Goal: Task Accomplishment & Management: Use online tool/utility

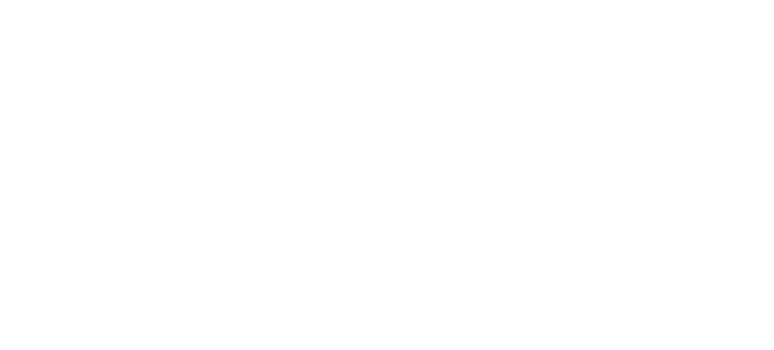
click at [137, 89] on html at bounding box center [387, 175] width 774 height 350
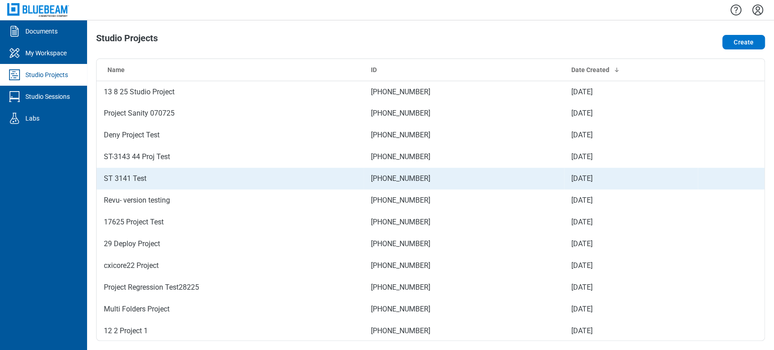
click at [133, 179] on td "ST 3141 Test" at bounding box center [230, 179] width 267 height 22
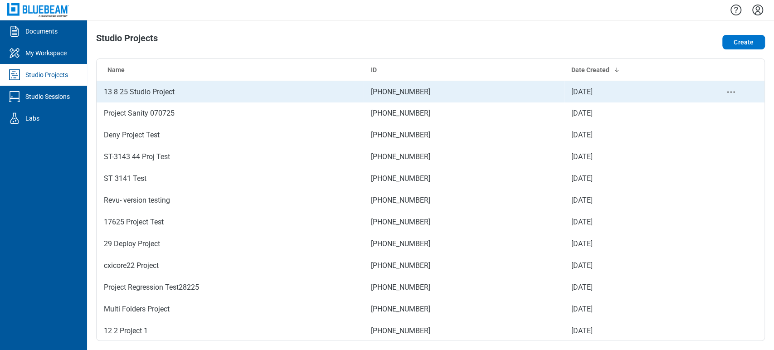
click at [147, 92] on td "13 8 25 Studio Project" at bounding box center [230, 92] width 267 height 22
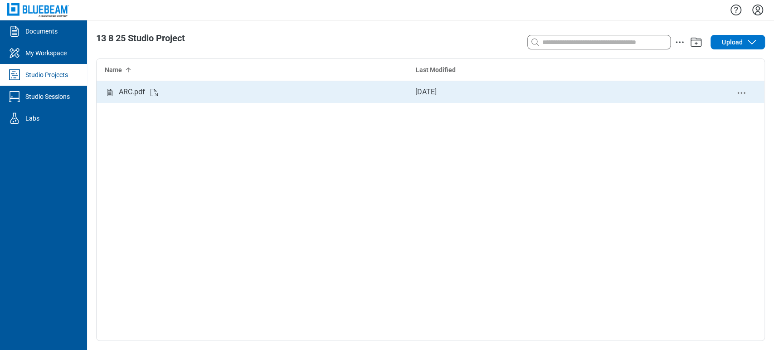
click at [123, 88] on div "ARC.pdf" at bounding box center [132, 92] width 26 height 18
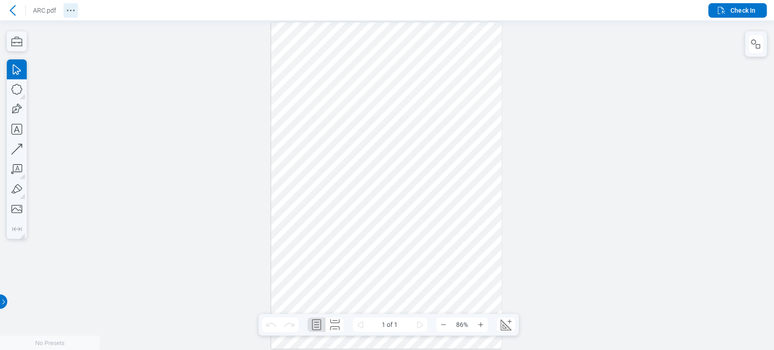
click at [75, 10] on icon "Revision History" at bounding box center [70, 10] width 11 height 11
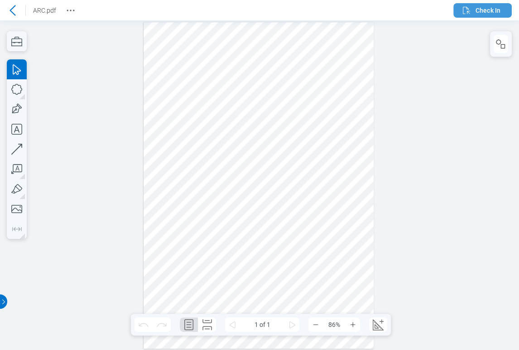
click at [462, 10] on icon "button" at bounding box center [466, 10] width 11 height 11
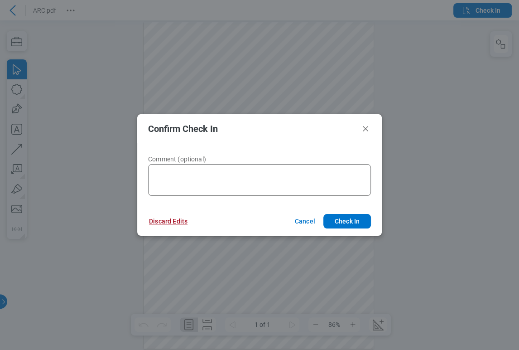
click at [174, 216] on button "Discard Edits" at bounding box center [168, 221] width 60 height 15
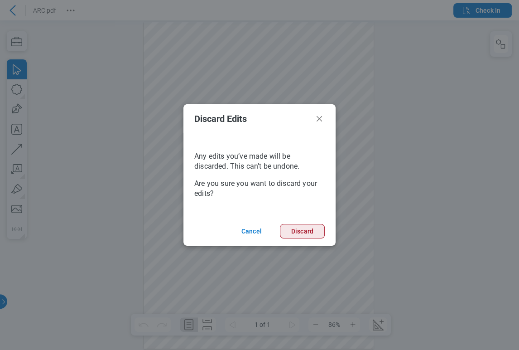
click at [287, 230] on button "Discard" at bounding box center [302, 231] width 45 height 15
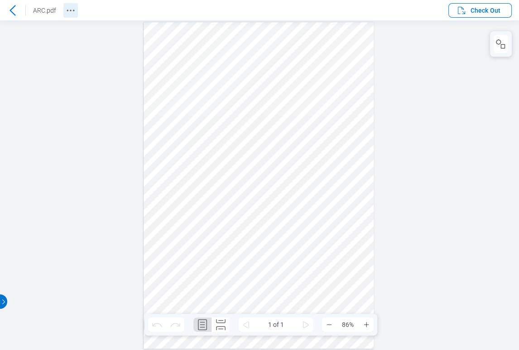
click at [73, 3] on button "Revision History" at bounding box center [70, 10] width 15 height 15
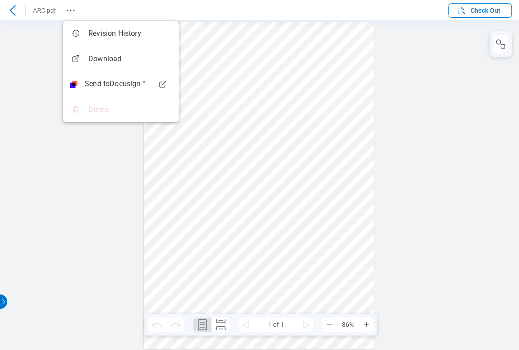
click at [59, 151] on div at bounding box center [259, 185] width 519 height 330
click at [109, 170] on div at bounding box center [259, 185] width 519 height 330
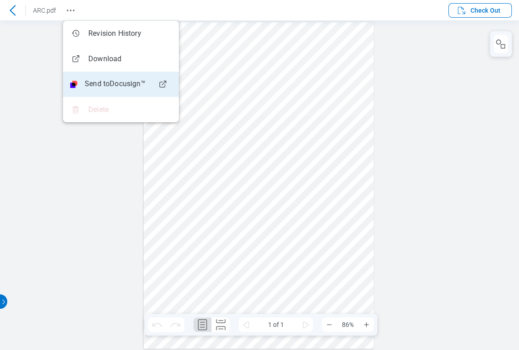
click at [108, 115] on li "Delete" at bounding box center [121, 109] width 116 height 25
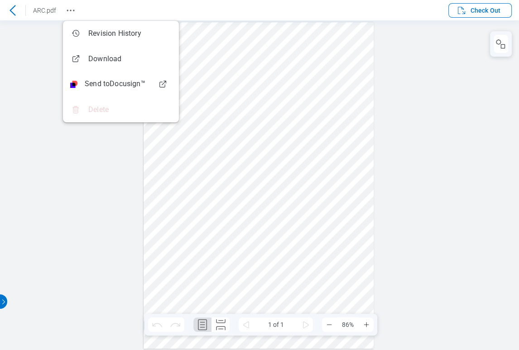
click at [28, 59] on div at bounding box center [259, 185] width 519 height 330
click at [12, 6] on icon at bounding box center [12, 10] width 11 height 11
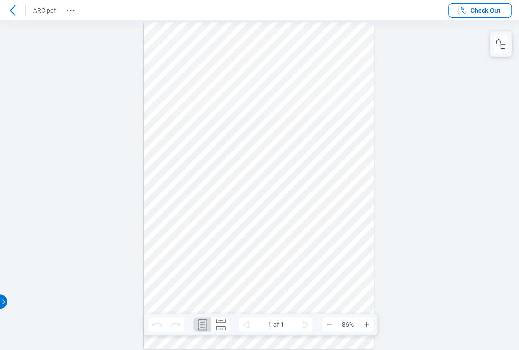
click at [10, 11] on icon at bounding box center [12, 10] width 11 height 11
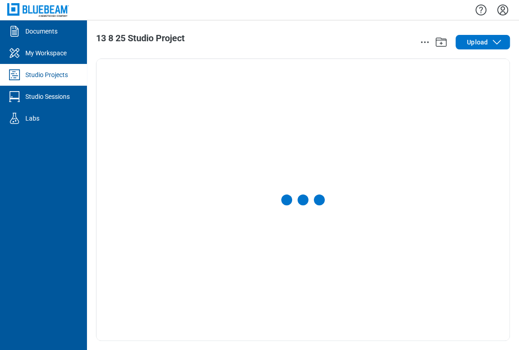
click at [58, 68] on link "Studio Projects" at bounding box center [43, 75] width 87 height 22
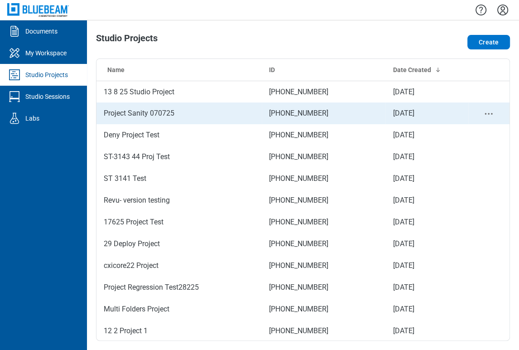
click at [155, 115] on td "Project Sanity 070725" at bounding box center [179, 113] width 165 height 22
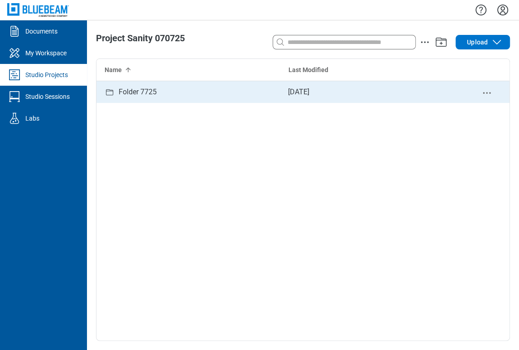
click at [195, 96] on div "Folder 7725" at bounding box center [189, 92] width 184 height 22
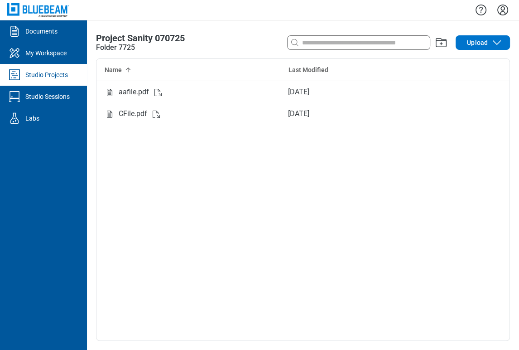
click at [41, 73] on div "Studio Projects" at bounding box center [46, 74] width 43 height 9
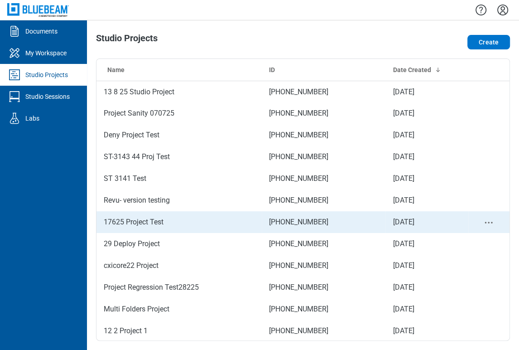
click at [150, 218] on td "17625 Project Test" at bounding box center [179, 222] width 165 height 22
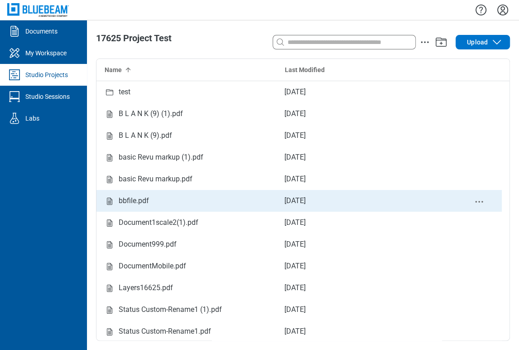
click at [155, 196] on div "bbfile.pdf" at bounding box center [187, 201] width 180 height 22
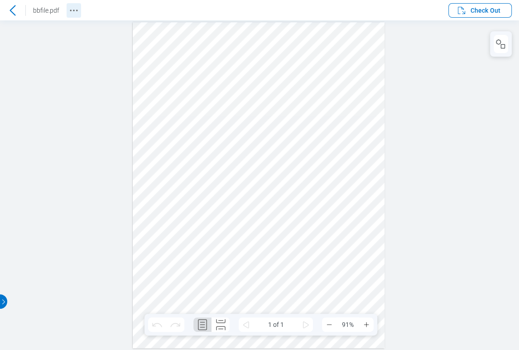
click at [73, 11] on icon "Revision History" at bounding box center [73, 10] width 11 height 11
